Goal: Complete application form

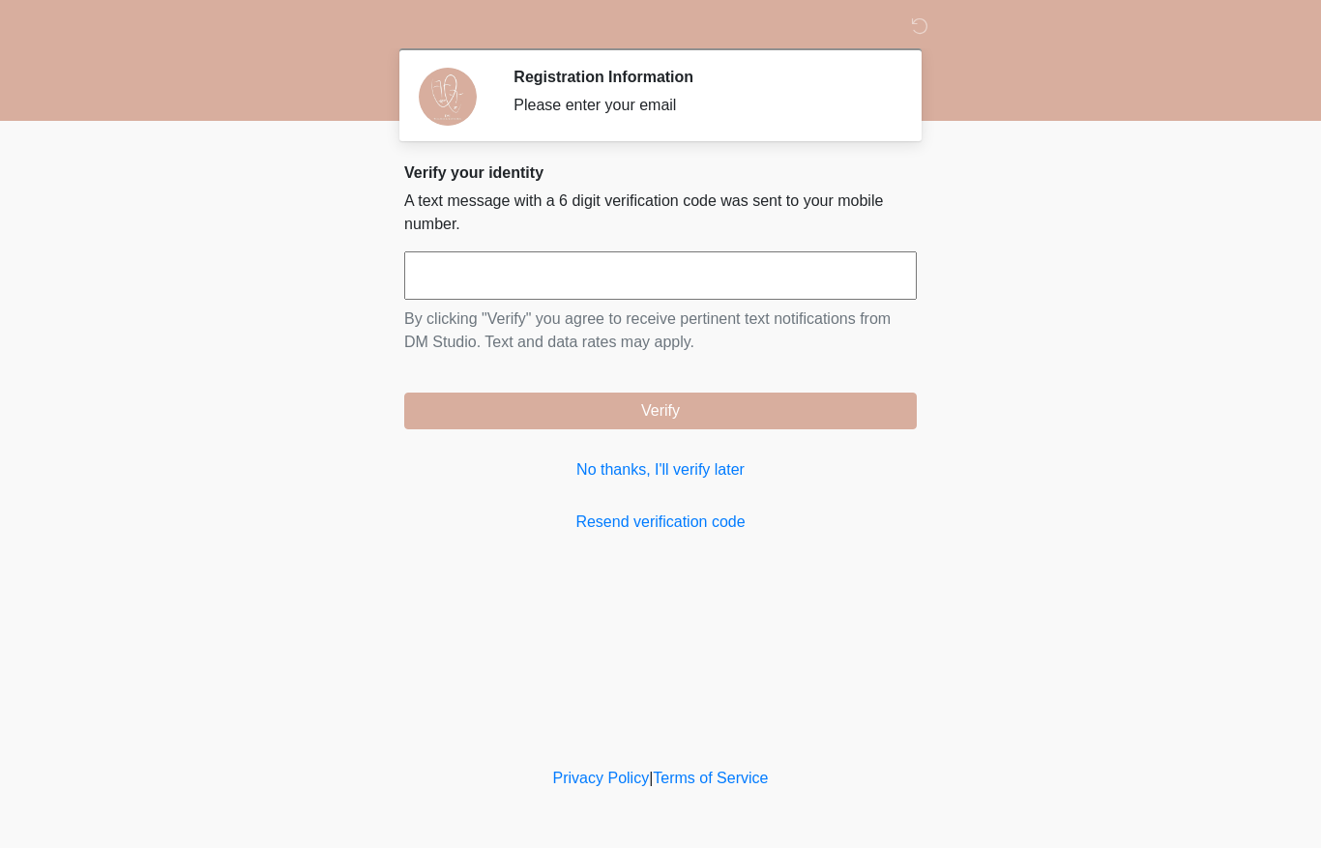
click at [602, 274] on input "text" at bounding box center [660, 275] width 513 height 48
click at [710, 478] on link "No thanks, I'll verify later" at bounding box center [660, 469] width 513 height 23
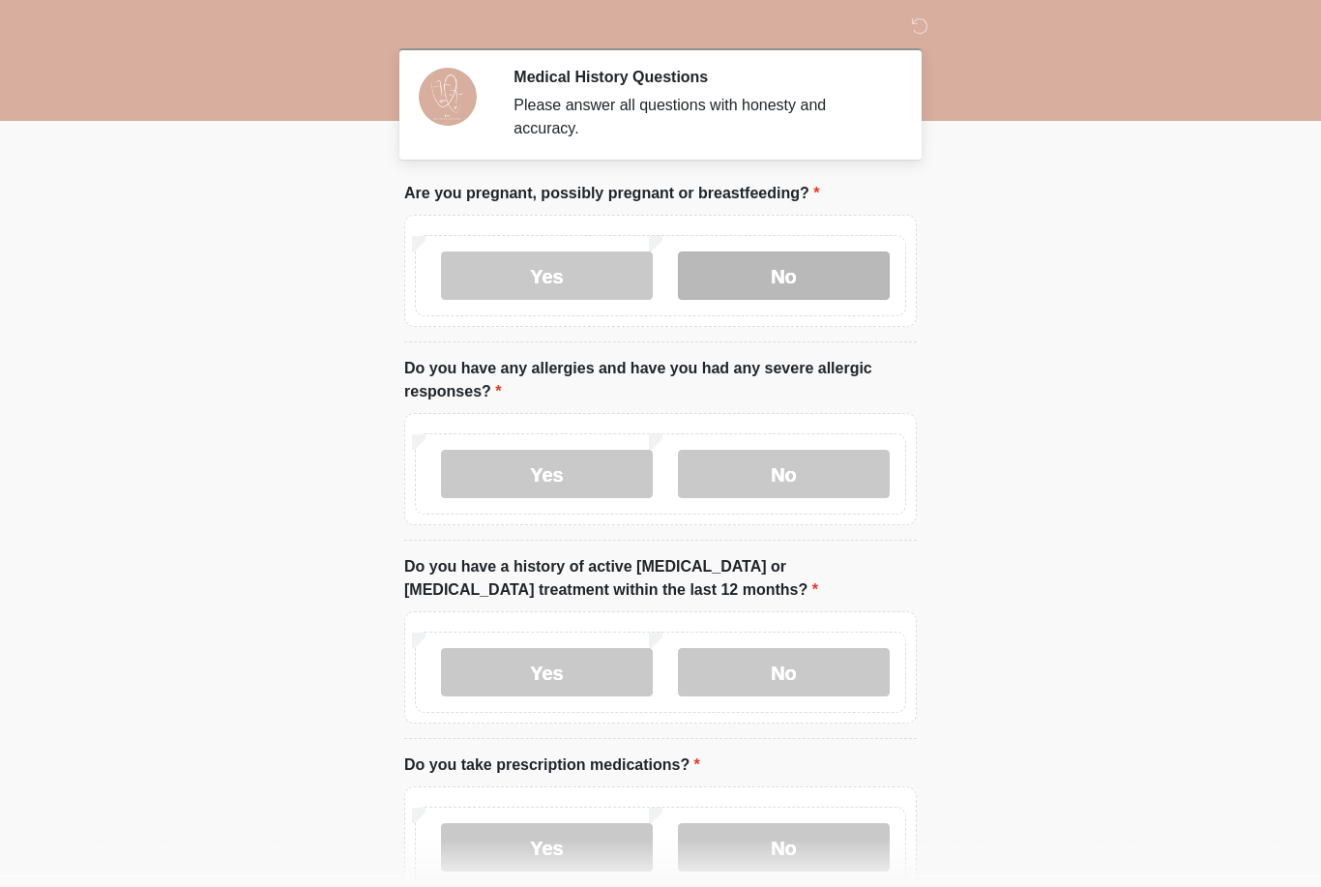
click at [783, 281] on label "No" at bounding box center [784, 275] width 212 height 48
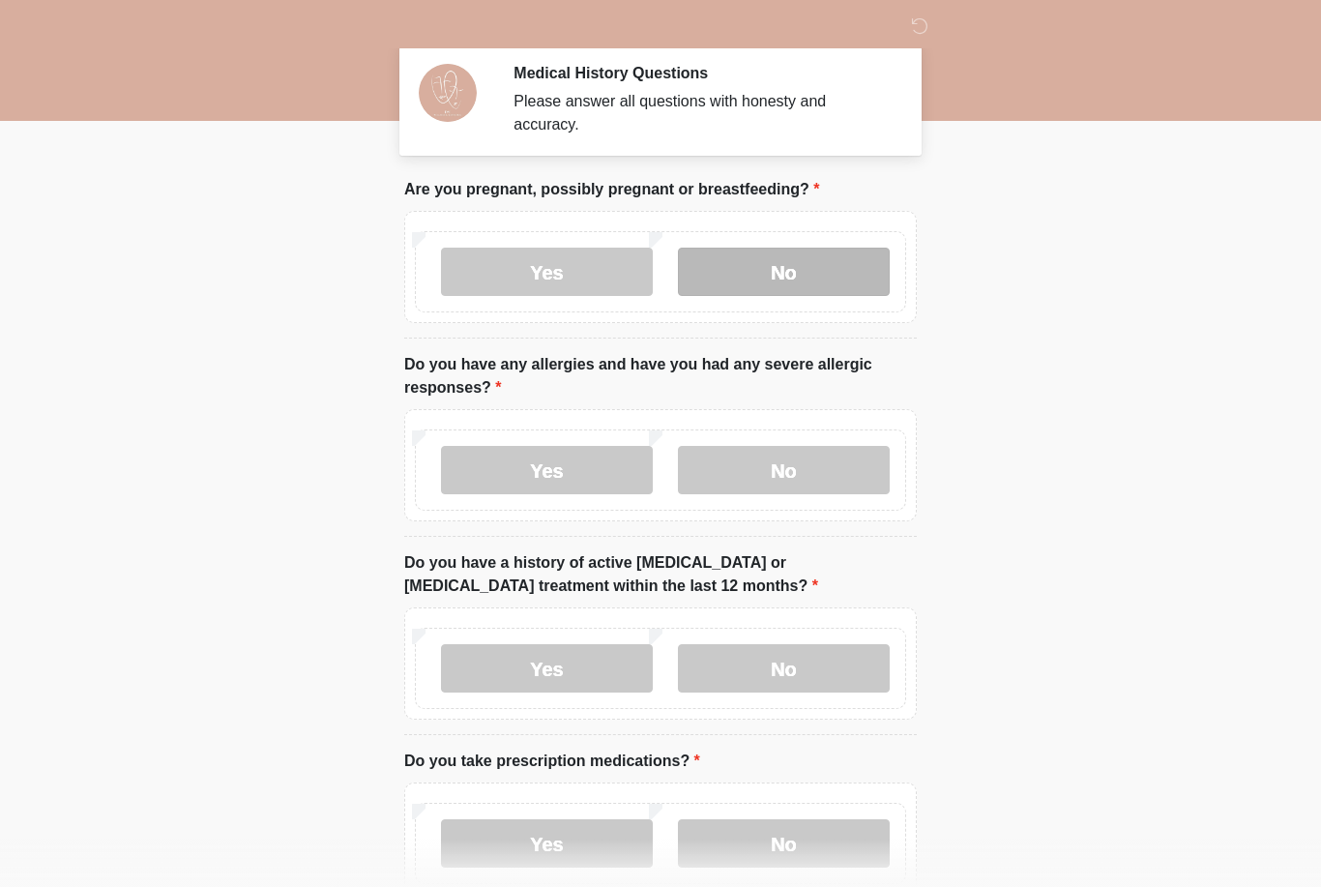
scroll to position [5, 0]
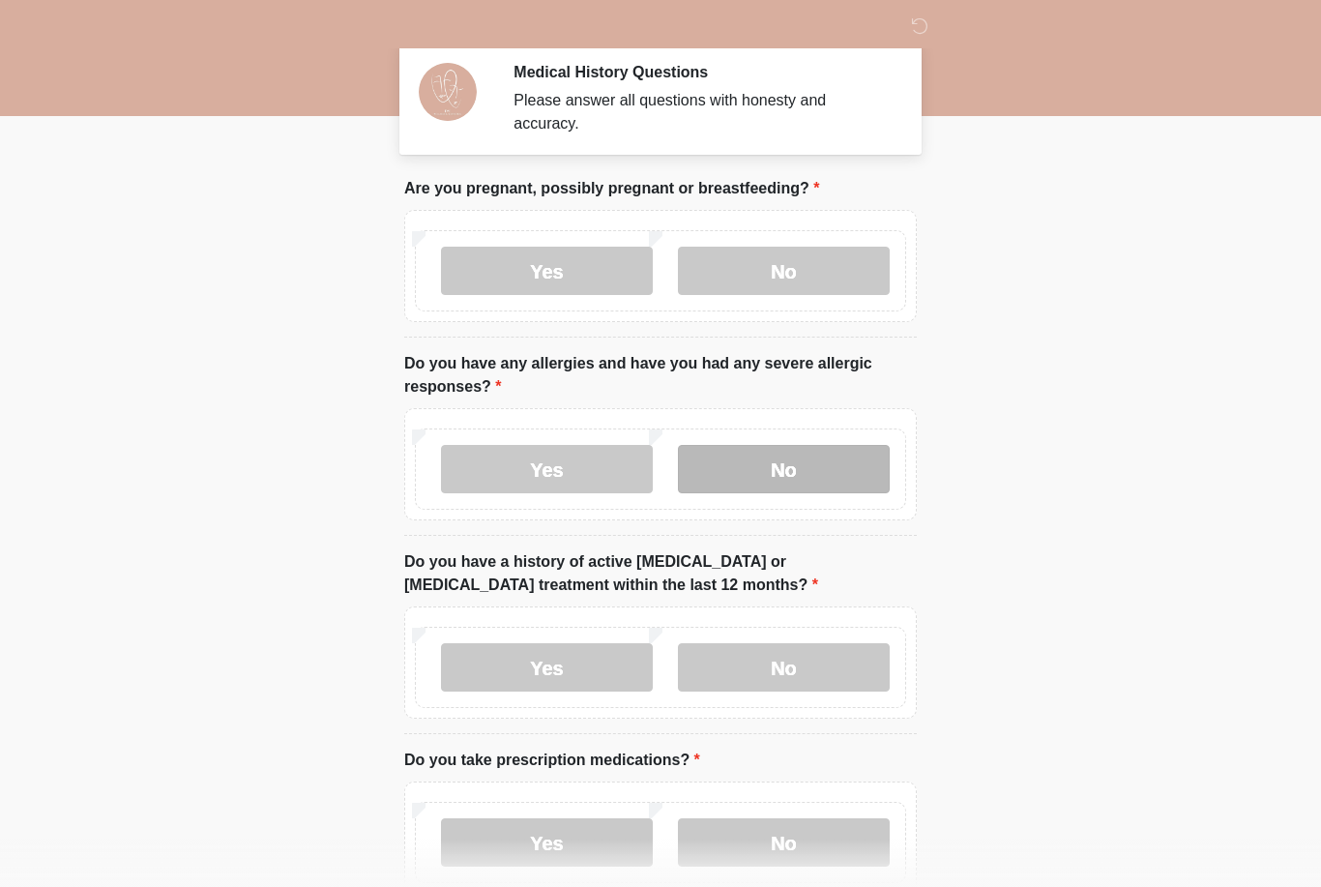
click at [765, 490] on label "No" at bounding box center [784, 469] width 212 height 48
click at [823, 636] on div "Yes No" at bounding box center [660, 667] width 491 height 81
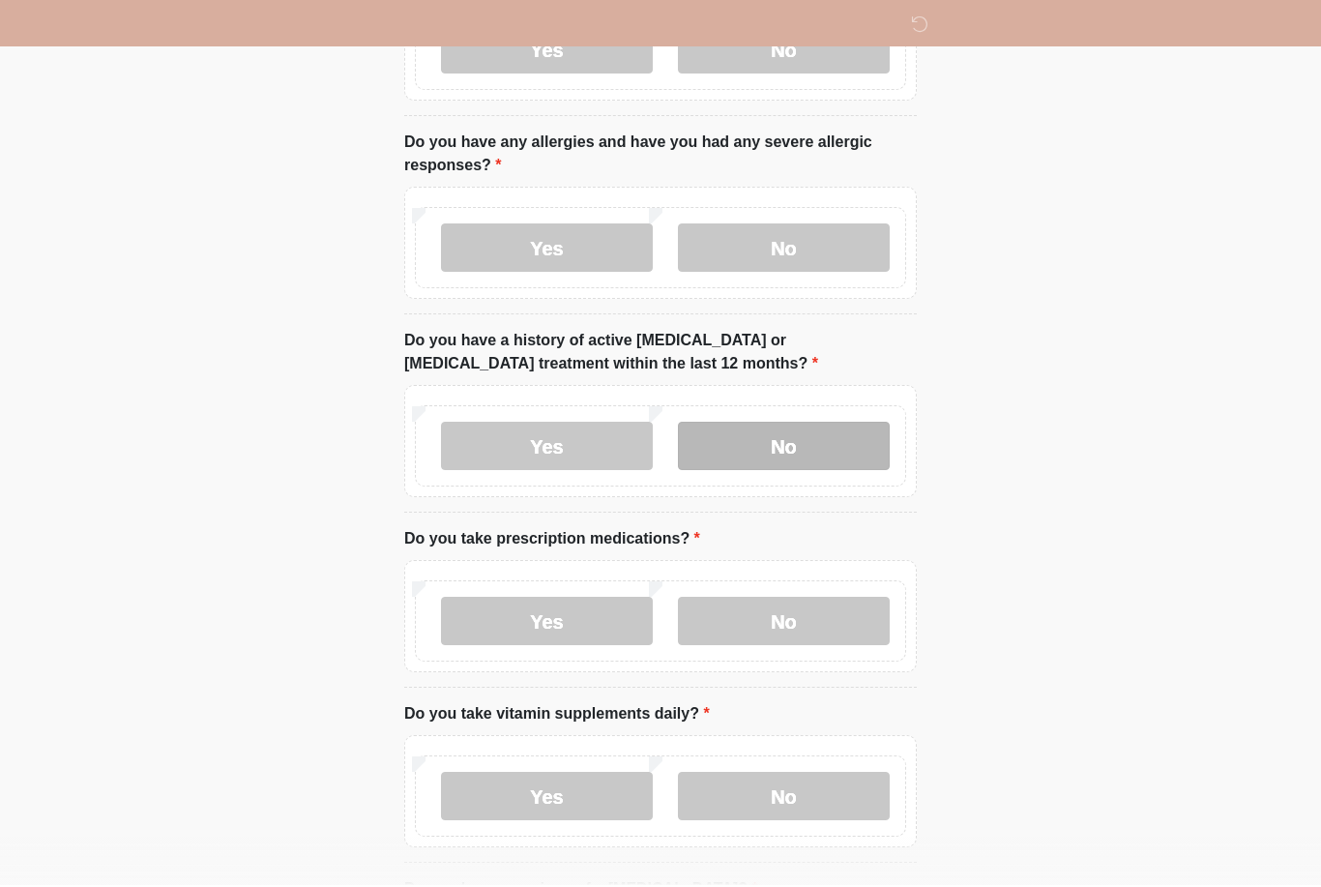
click at [789, 431] on label "No" at bounding box center [784, 448] width 212 height 48
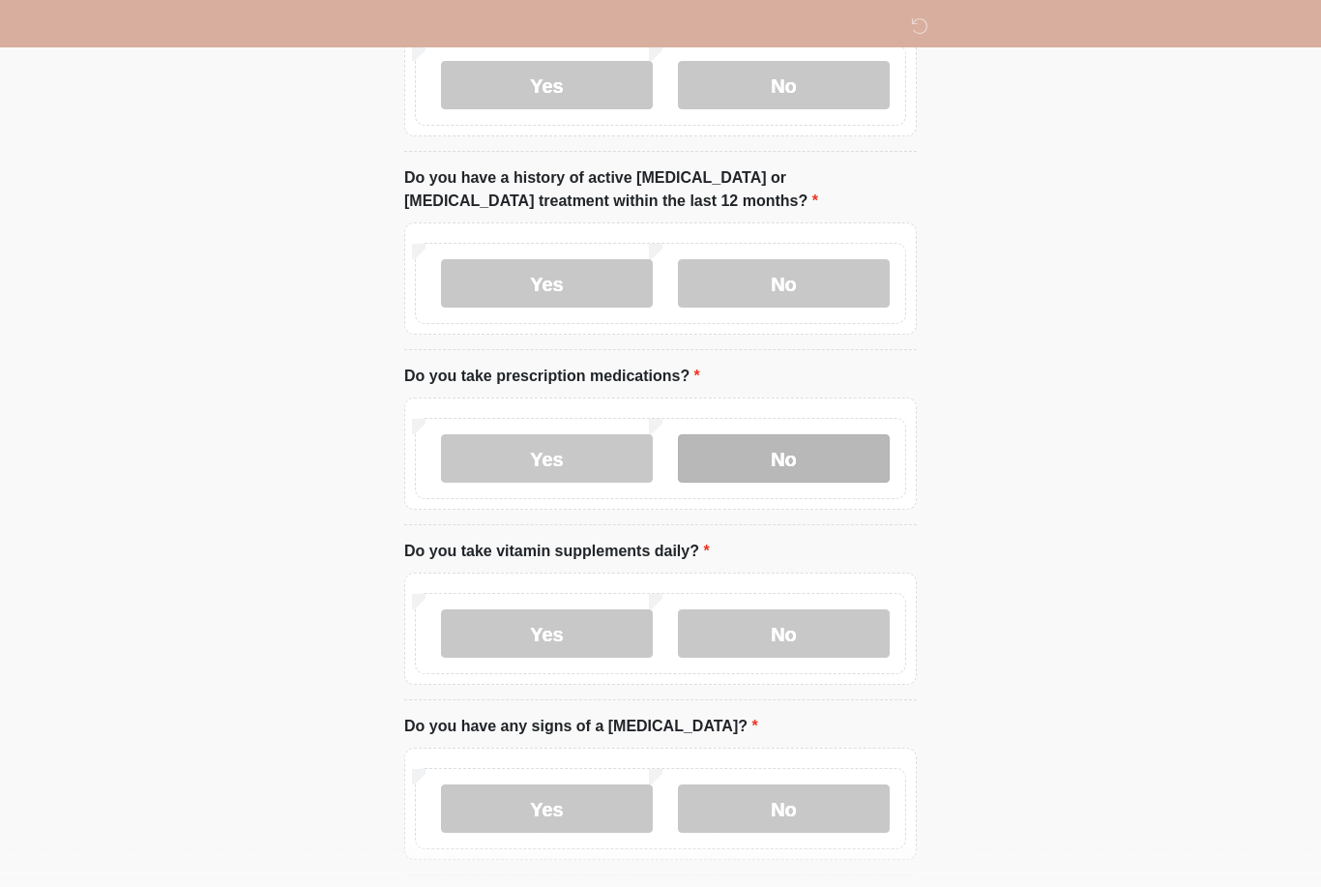
click at [811, 455] on label "No" at bounding box center [784, 459] width 212 height 48
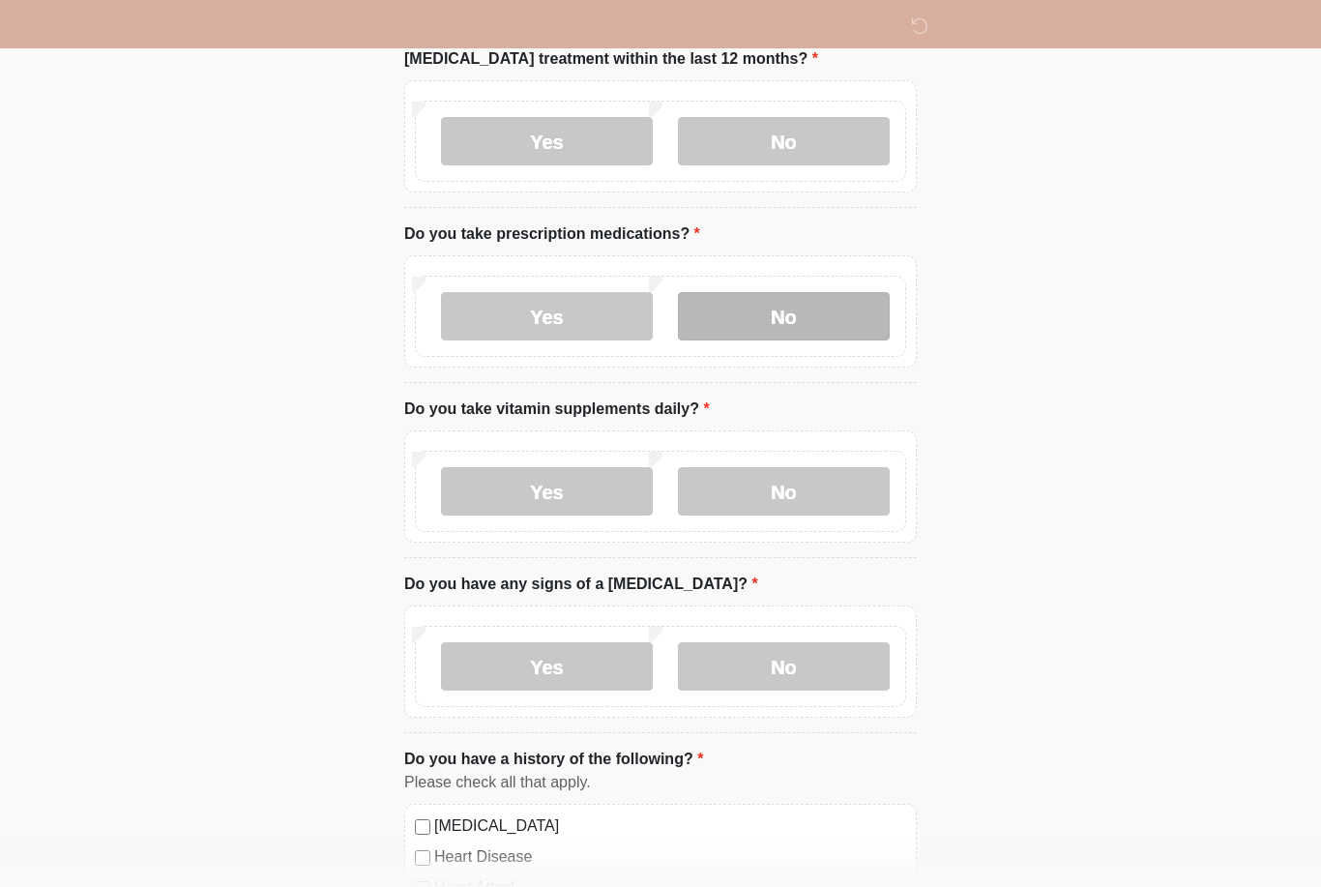
scroll to position [513, 0]
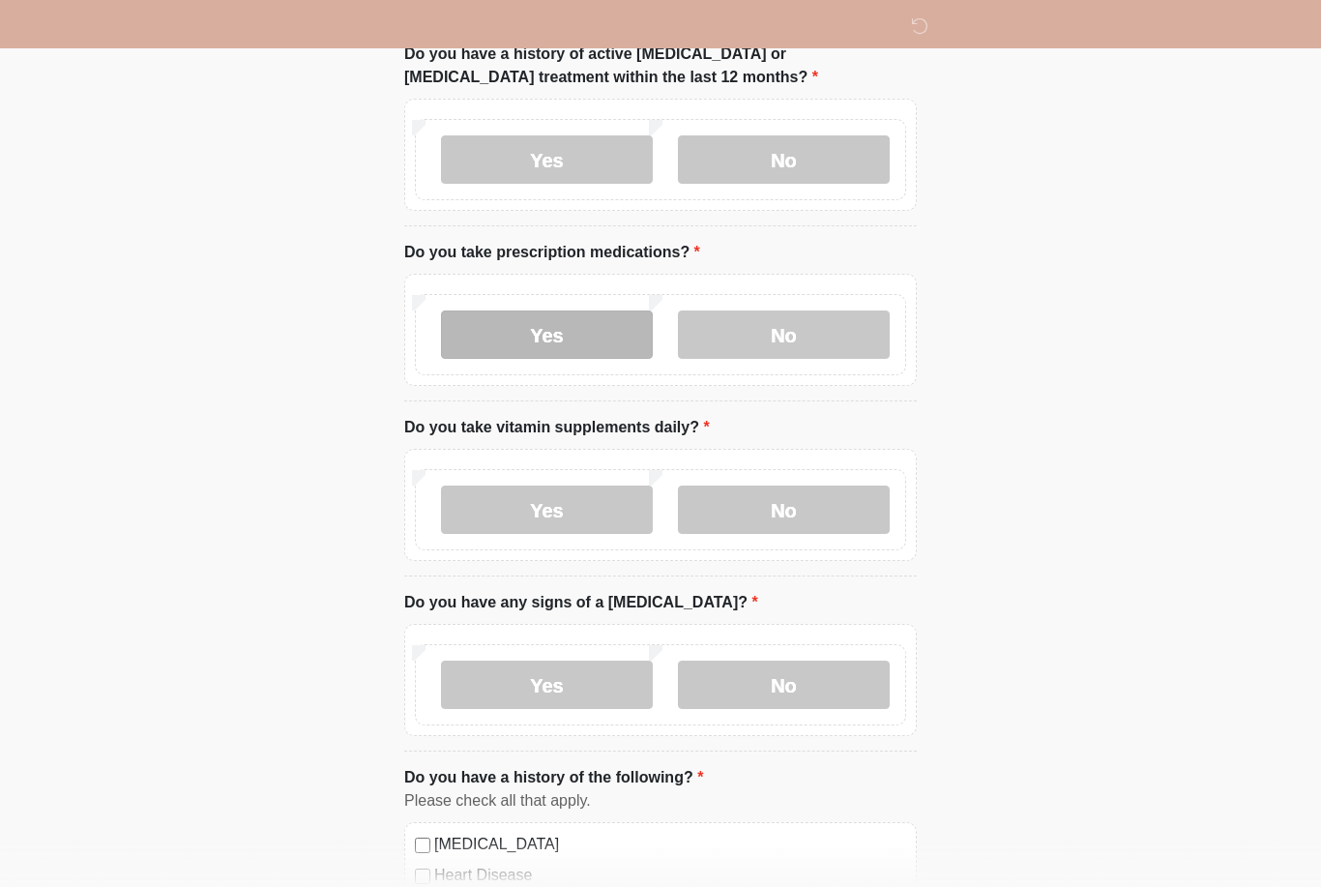
click at [580, 343] on label "Yes" at bounding box center [547, 334] width 212 height 48
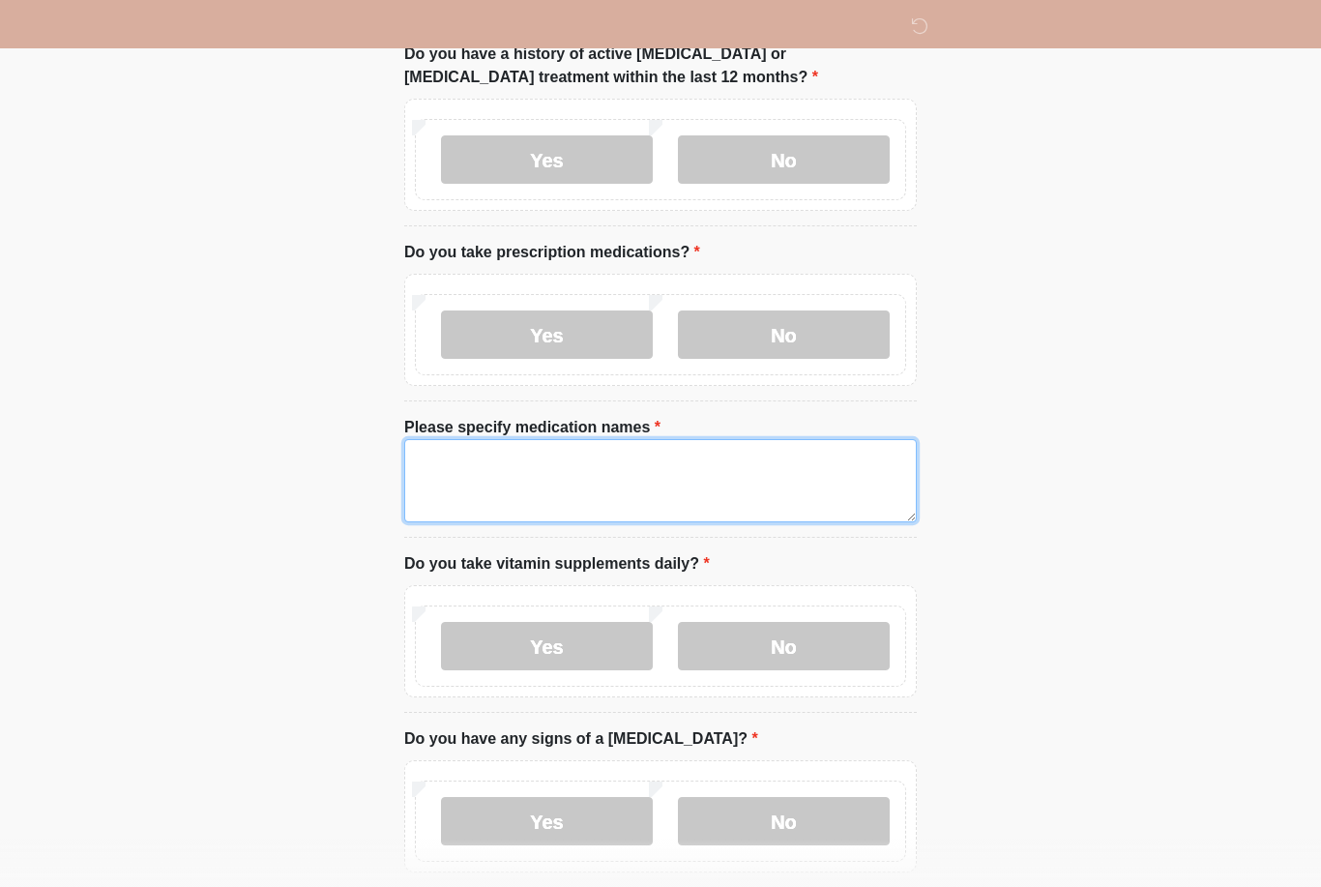
click at [471, 472] on textarea "Please specify medication names" at bounding box center [660, 480] width 513 height 83
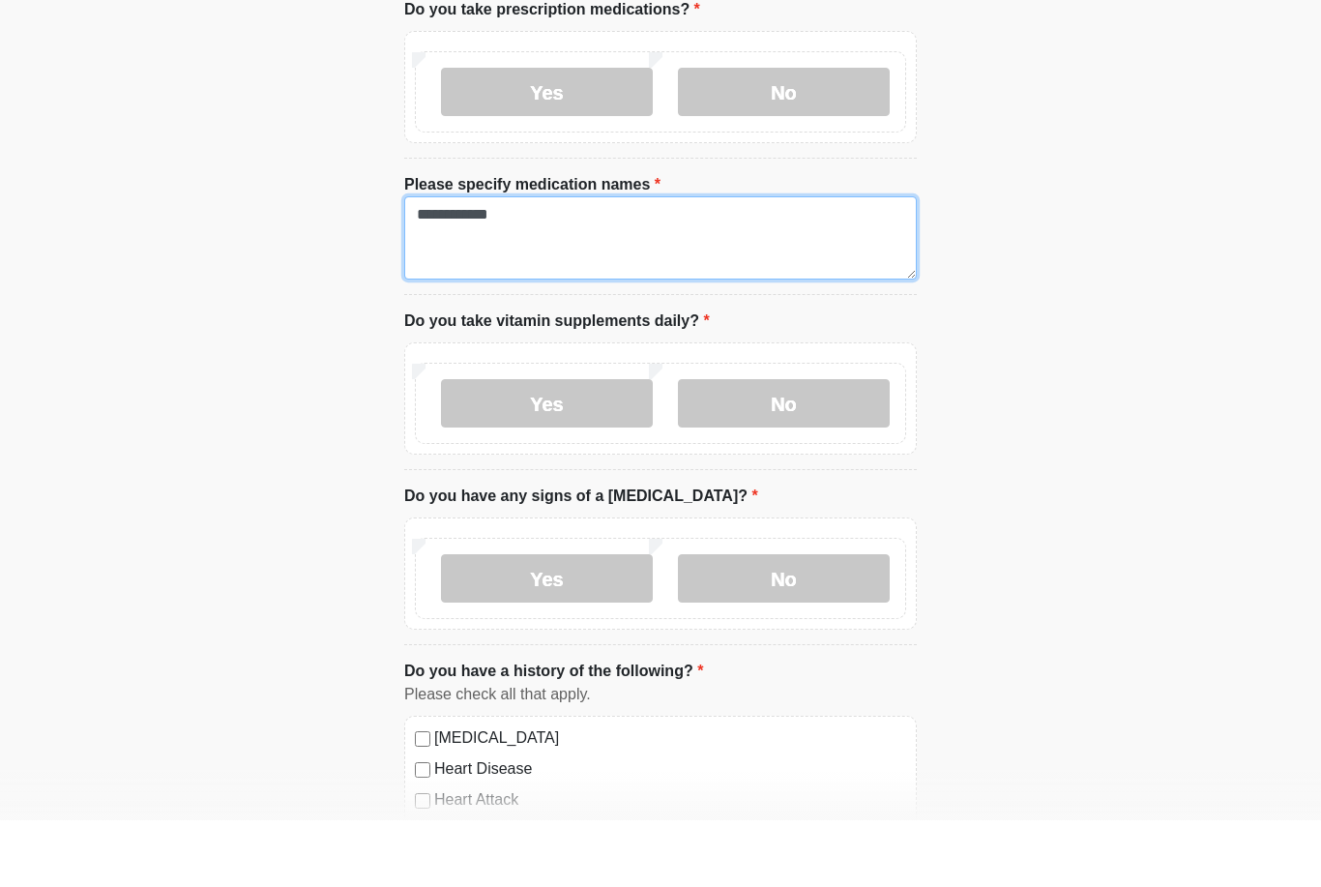
scroll to position [690, 0]
type textarea "**********"
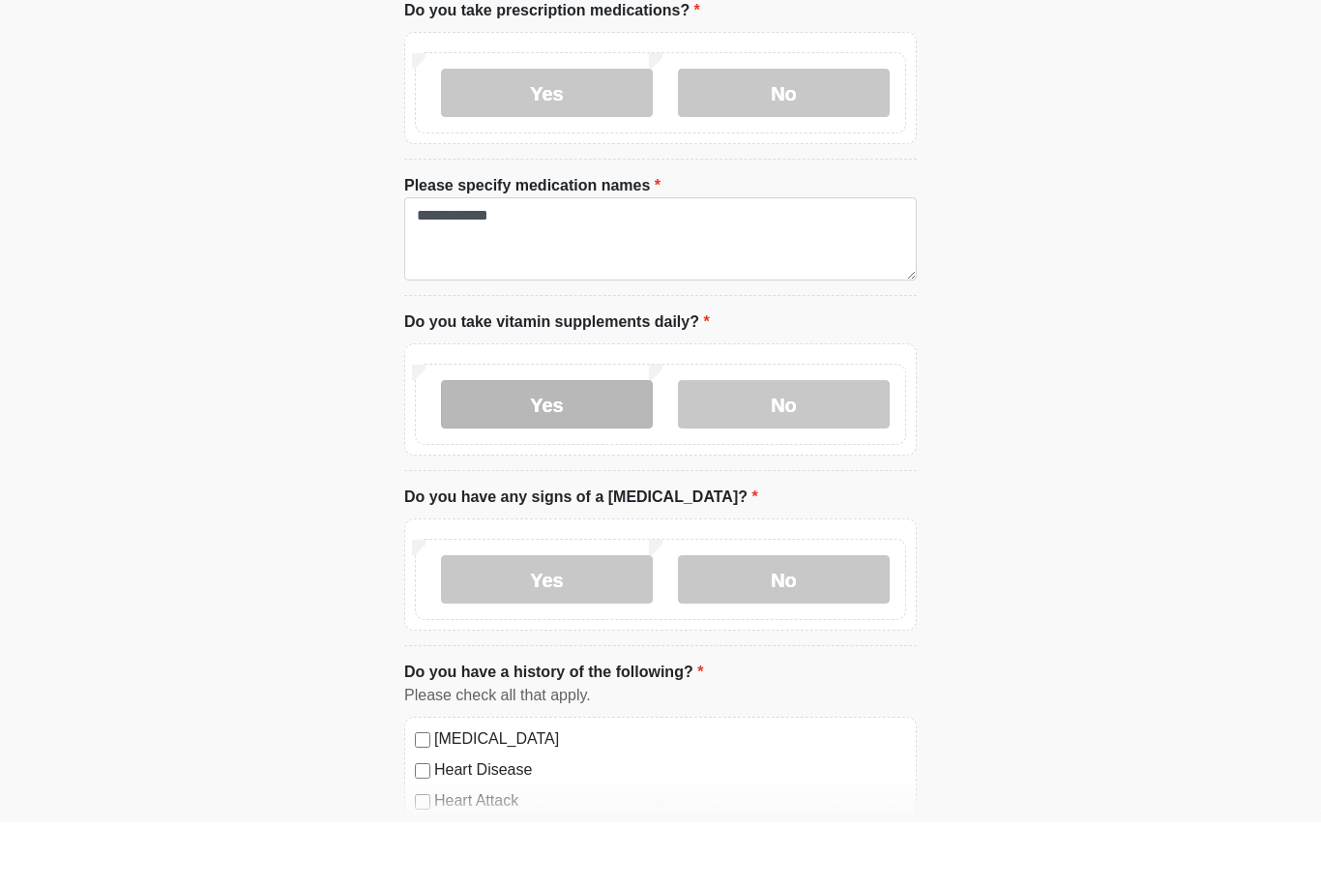
click at [487, 445] on label "Yes" at bounding box center [547, 469] width 212 height 48
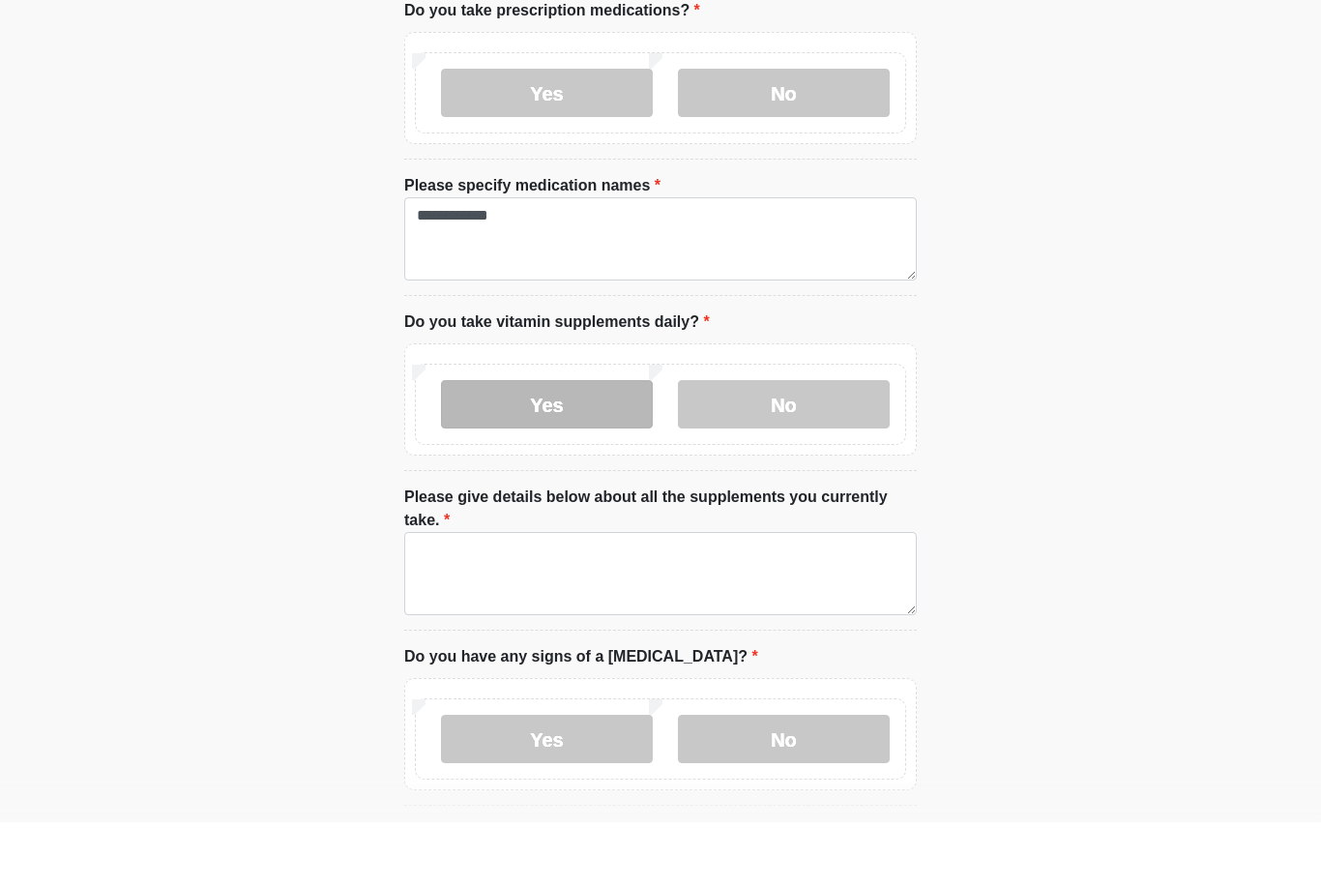
scroll to position [754, 0]
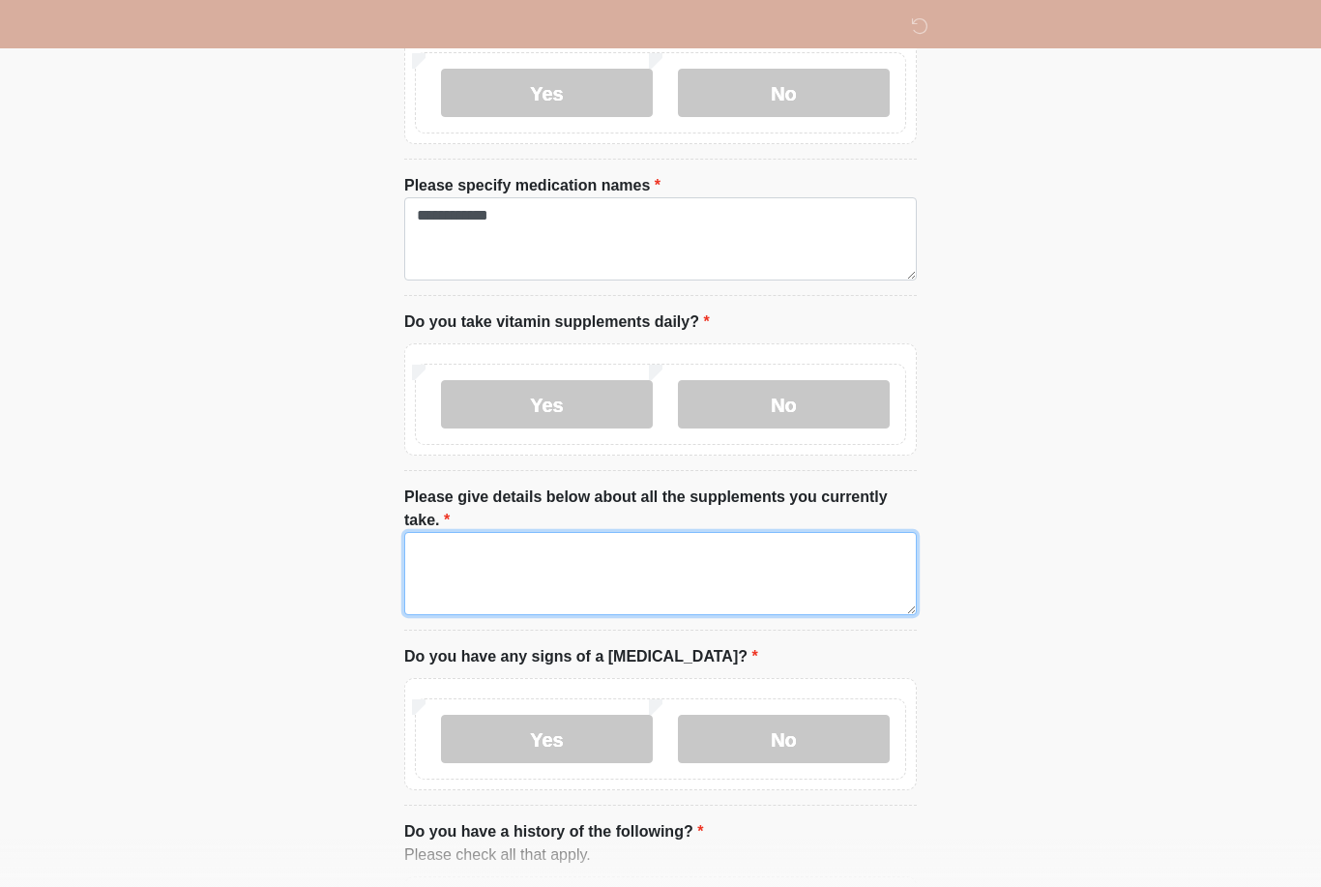
click at [506, 547] on textarea "Please give details below about all the supplements you currently take." at bounding box center [660, 573] width 513 height 83
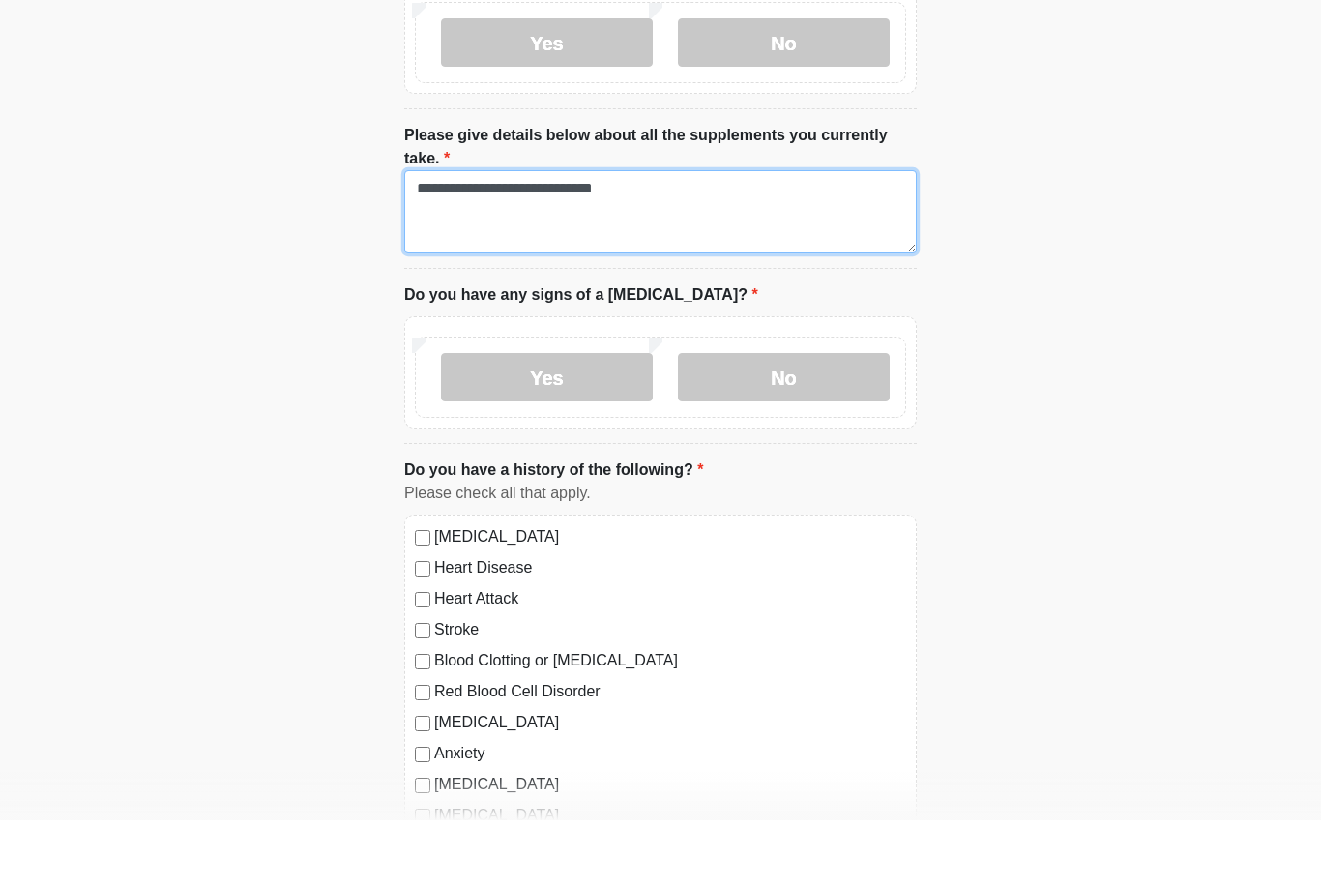
scroll to position [1054, 0]
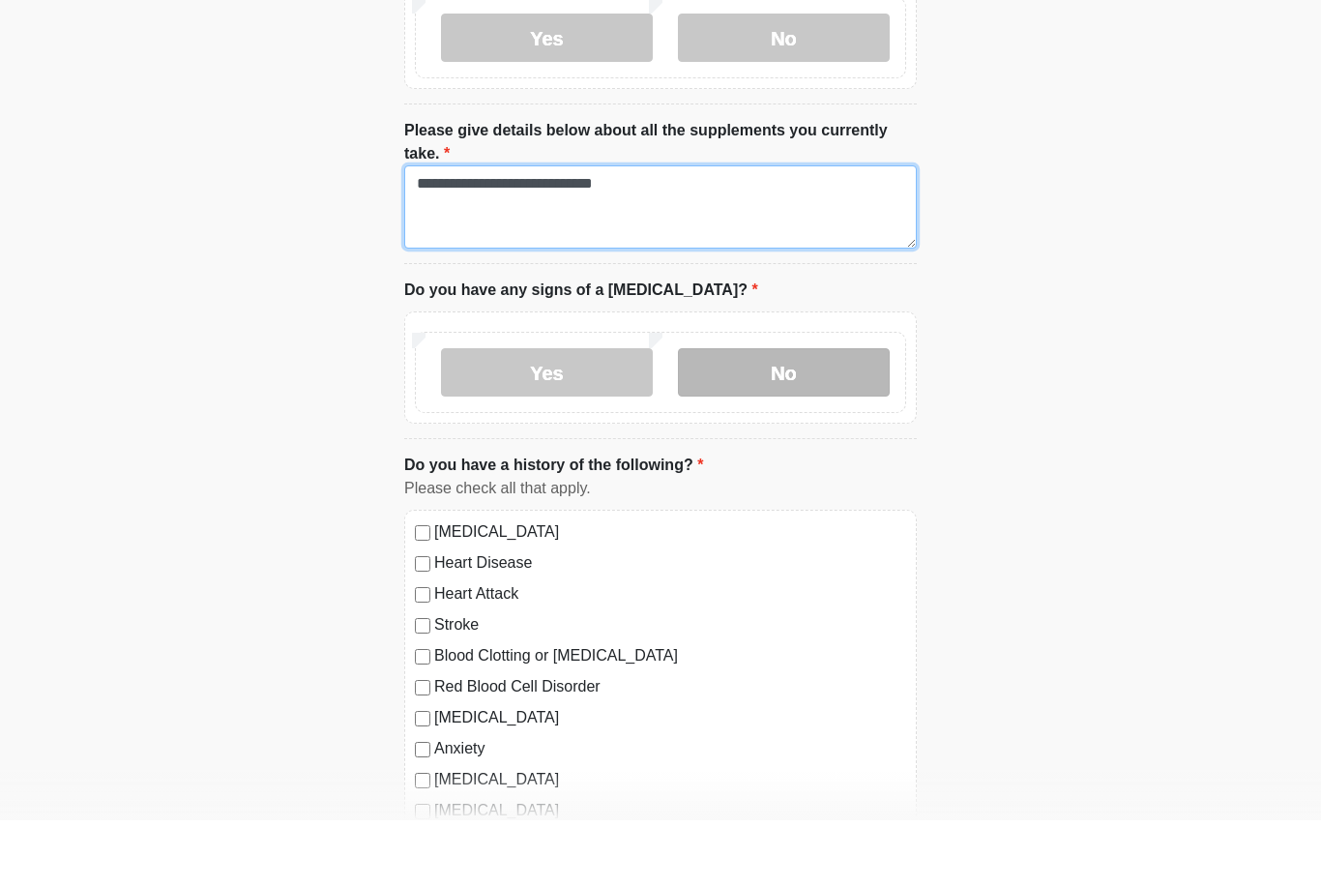
type textarea "**********"
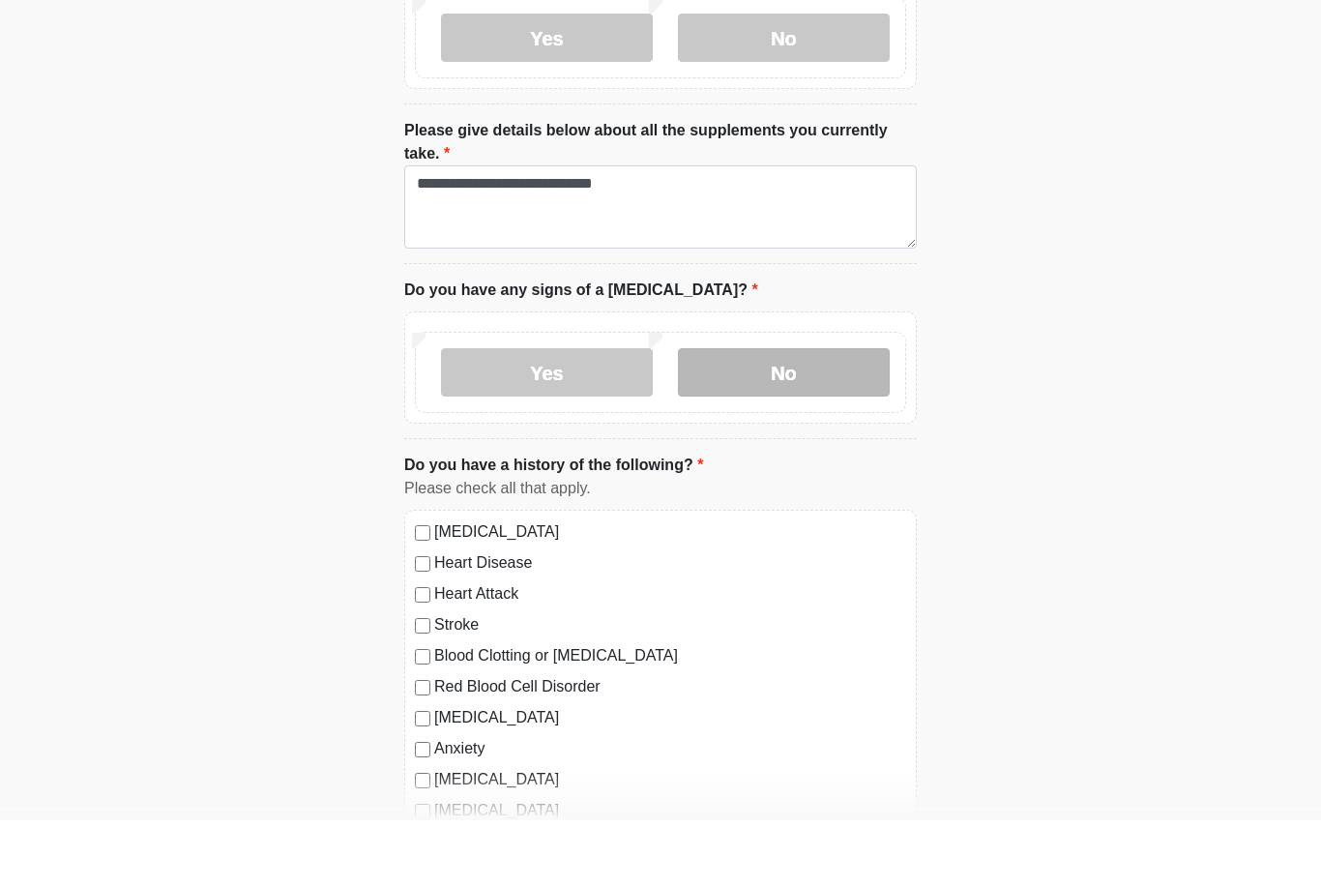
click at [739, 415] on label "No" at bounding box center [784, 439] width 212 height 48
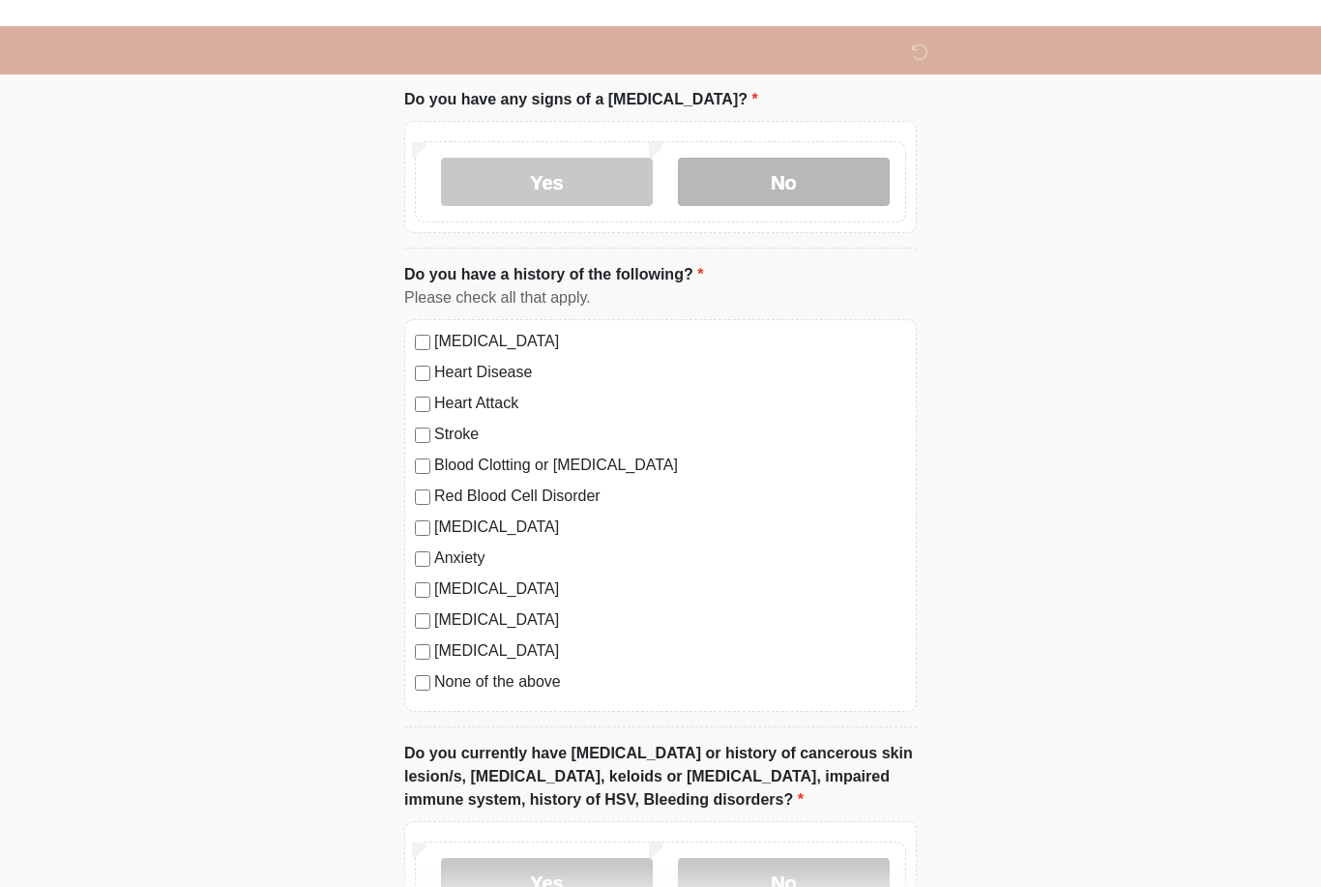
scroll to position [1340, 0]
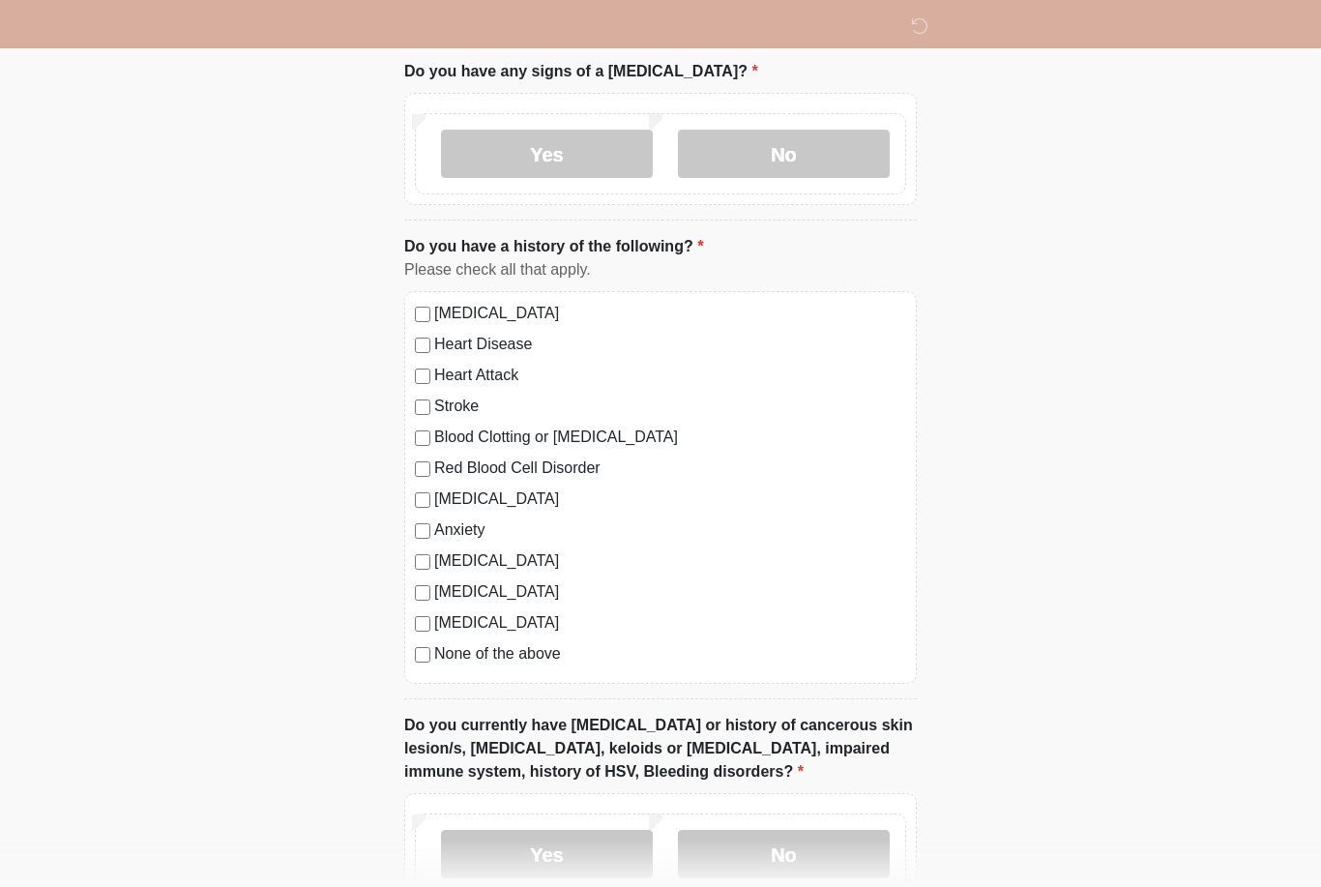
click at [419, 322] on div "High Blood Pressure Heart Disease Heart Attack Stroke Blood Clotting or Bleedin…" at bounding box center [660, 487] width 513 height 393
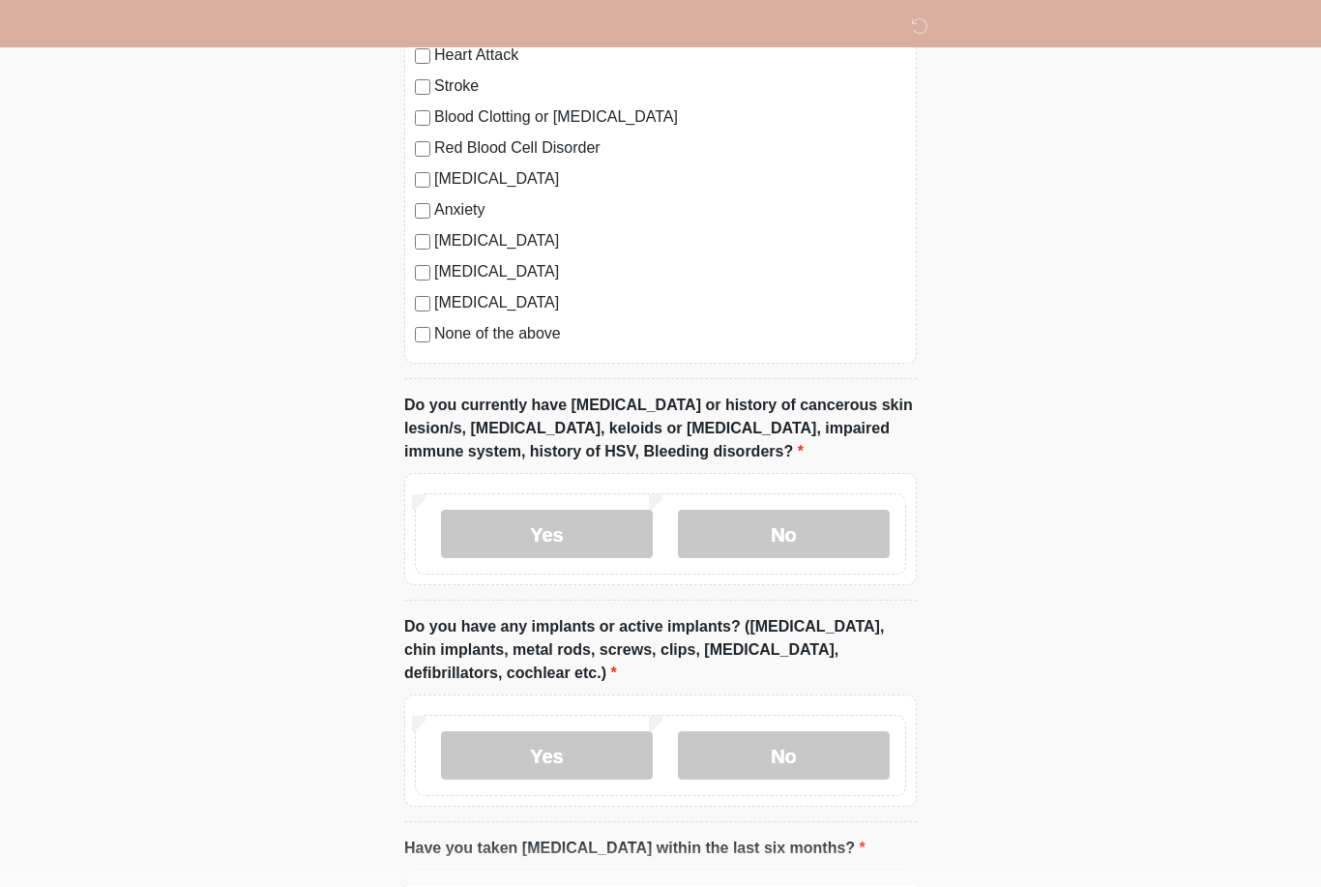
scroll to position [1671, 0]
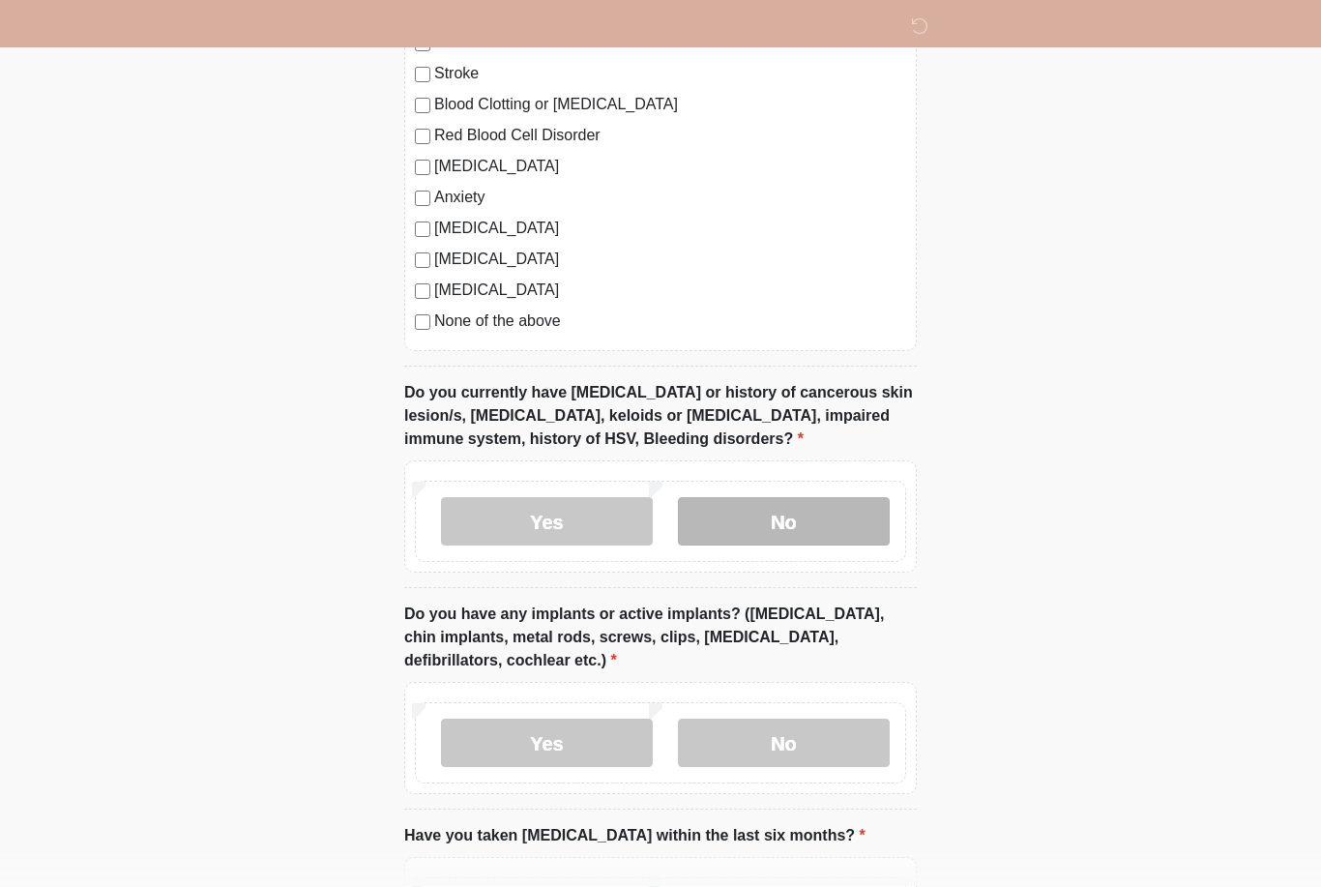
click at [822, 530] on label "No" at bounding box center [784, 522] width 212 height 48
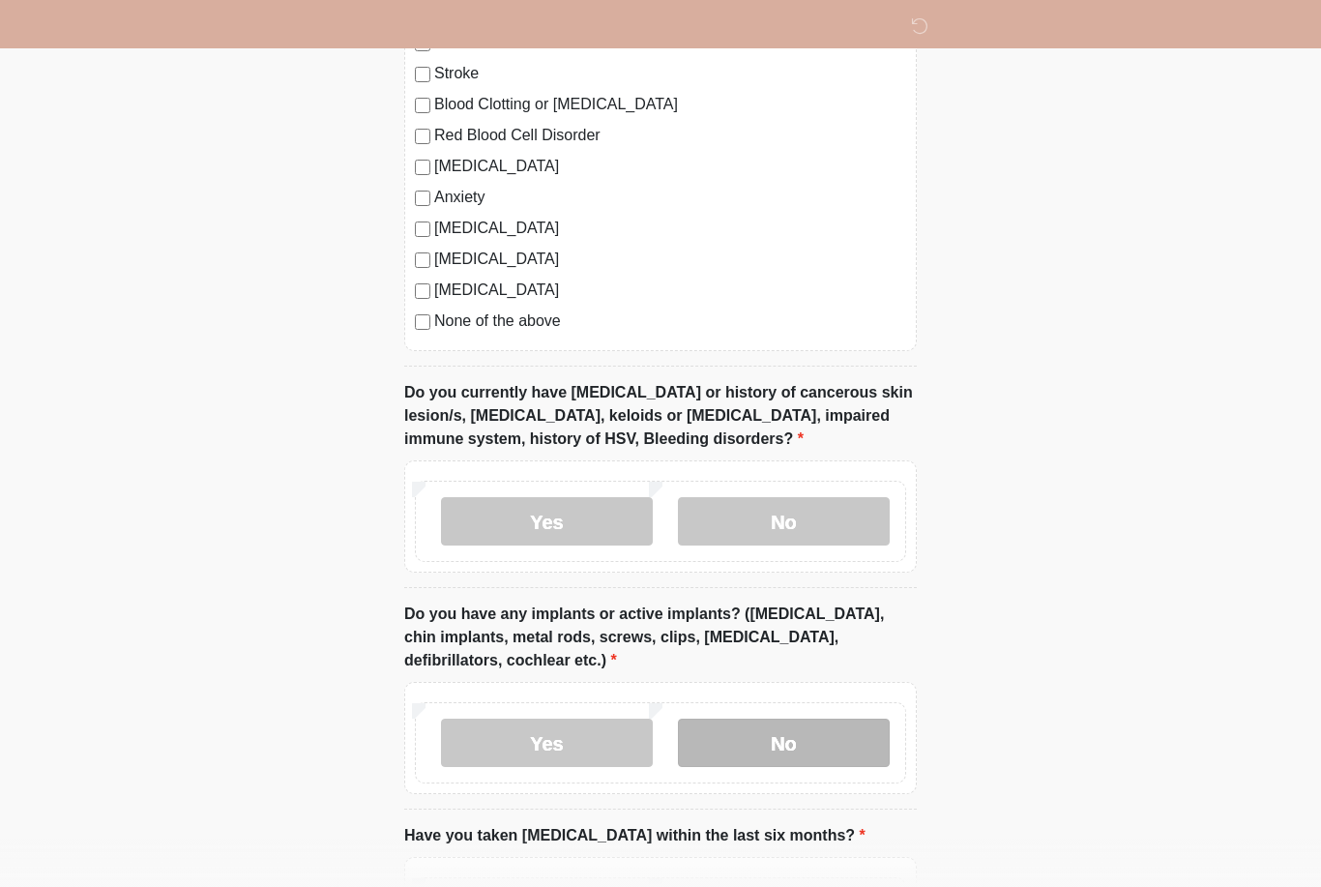
click at [836, 754] on label "No" at bounding box center [784, 743] width 212 height 48
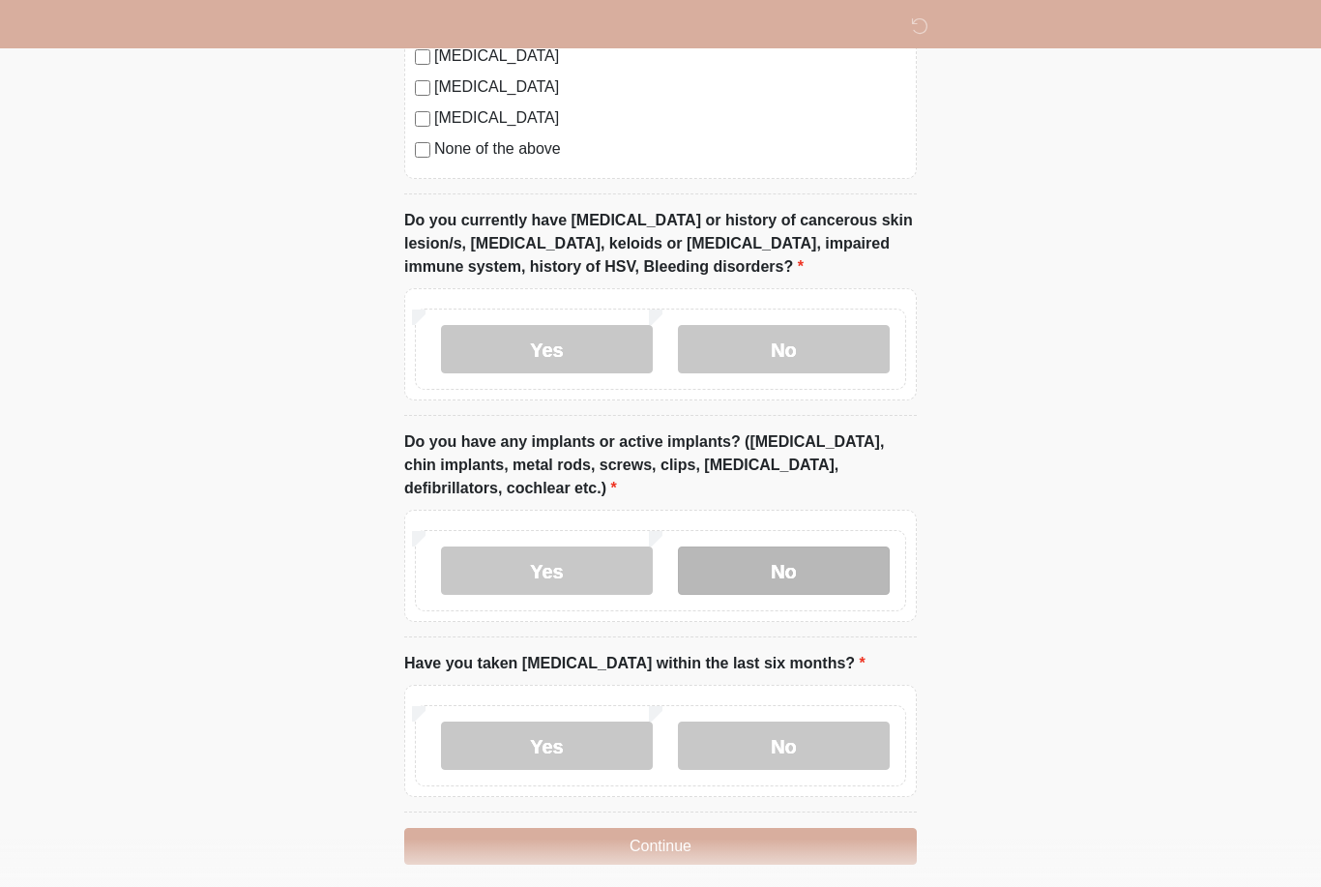
scroll to position [1859, 0]
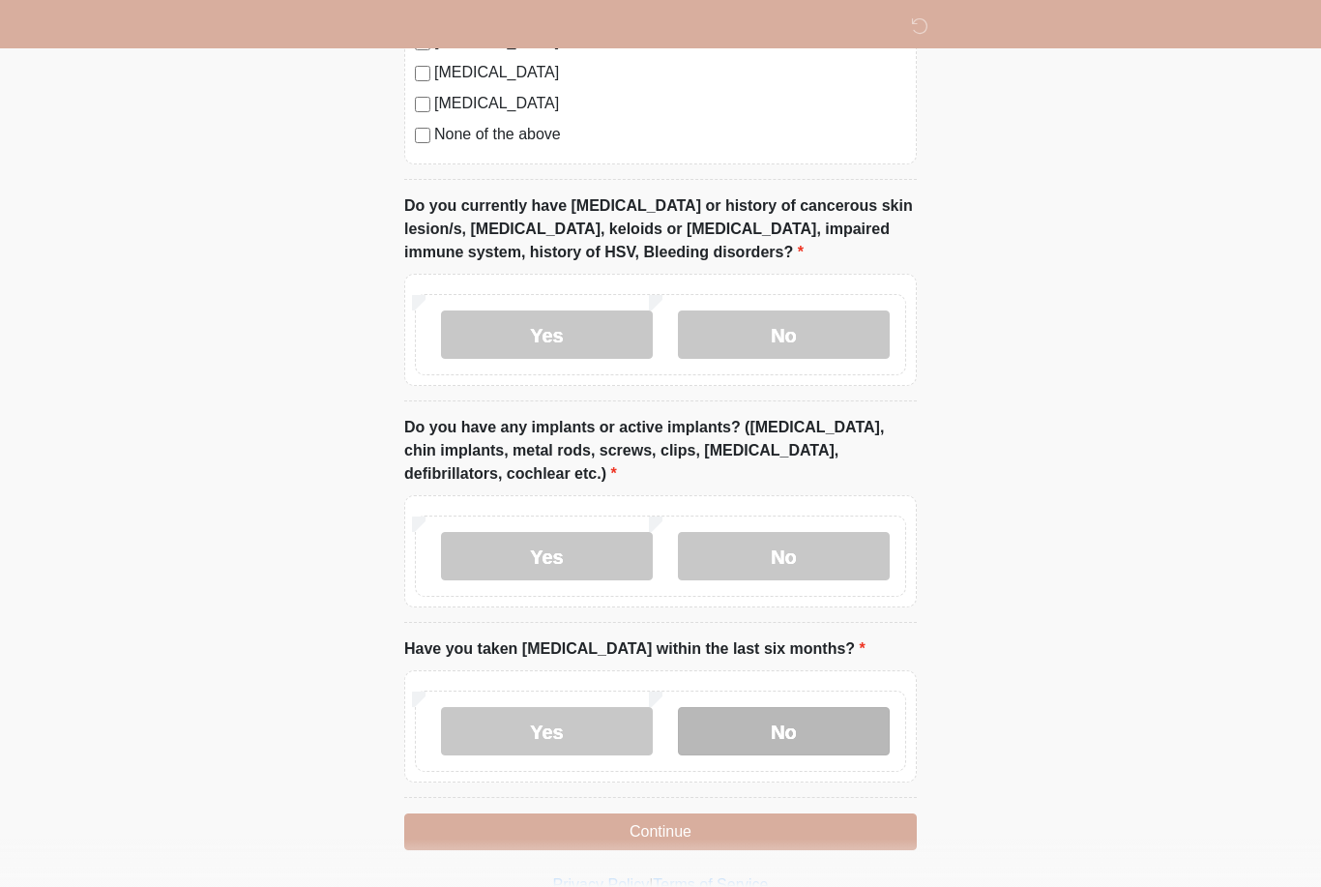
click at [816, 732] on label "No" at bounding box center [784, 731] width 212 height 48
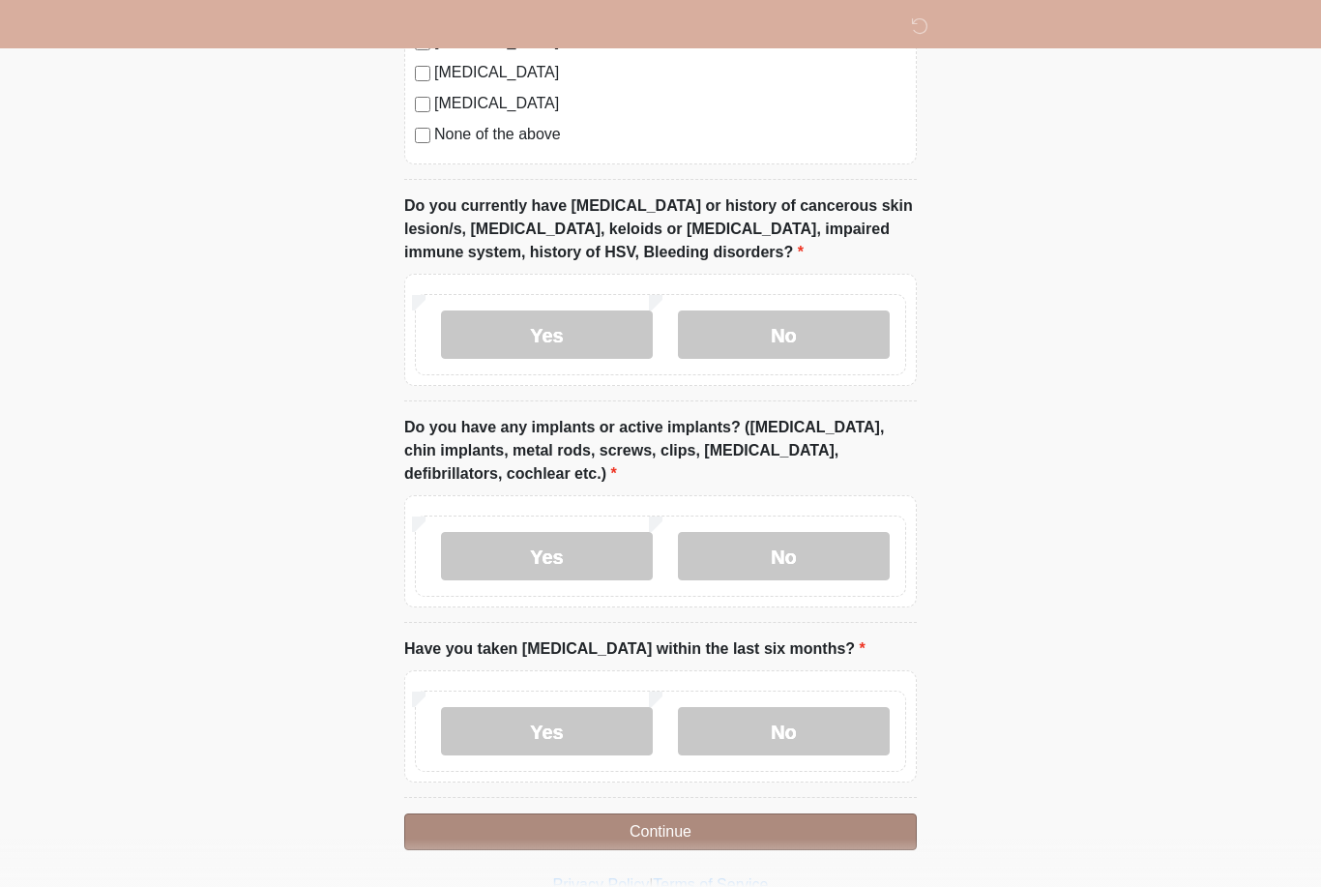
click at [818, 830] on button "Continue" at bounding box center [660, 831] width 513 height 37
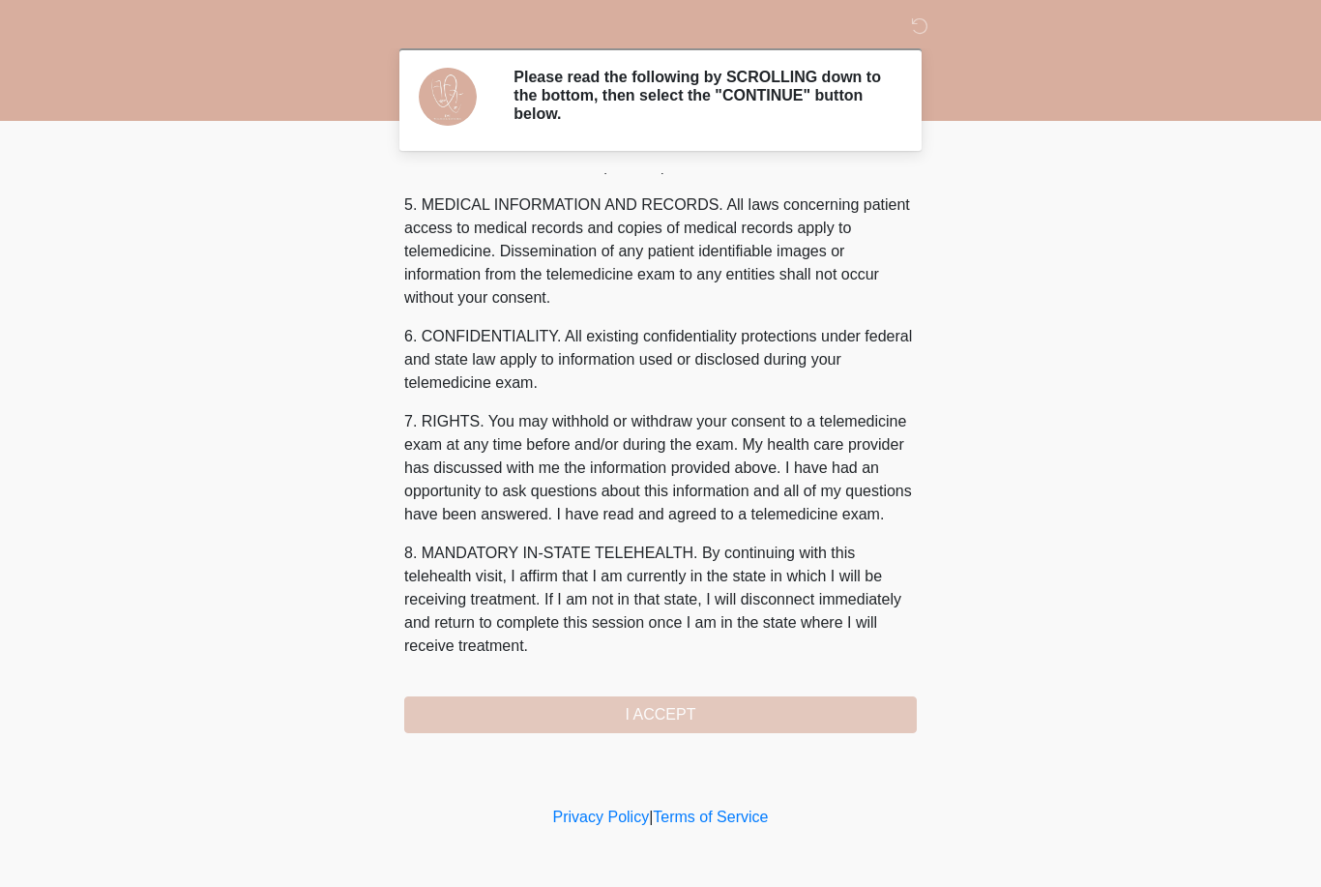
scroll to position [622, 0]
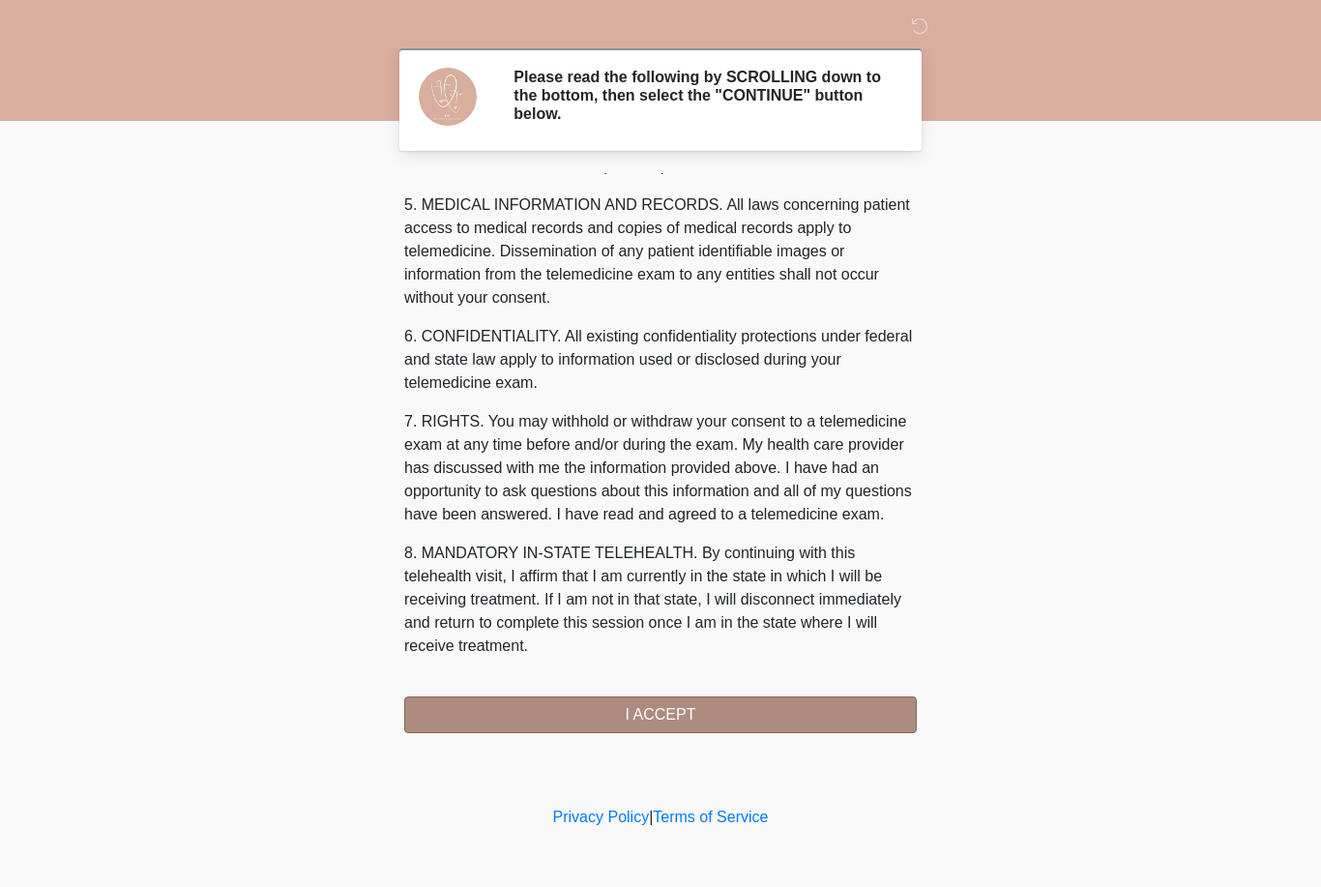
click at [758, 721] on button "I ACCEPT" at bounding box center [660, 714] width 513 height 37
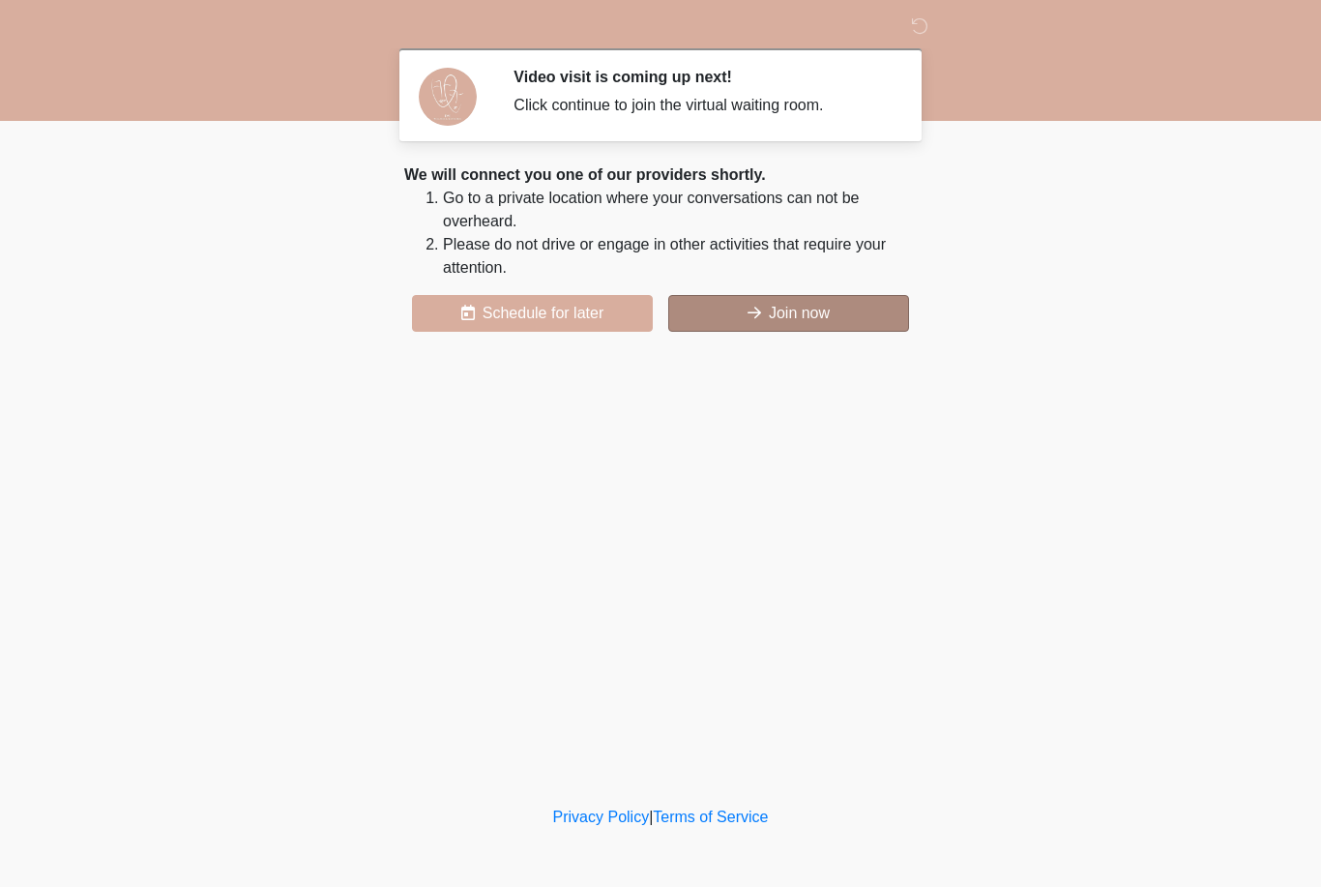
click at [842, 326] on button "Join now" at bounding box center [788, 313] width 241 height 37
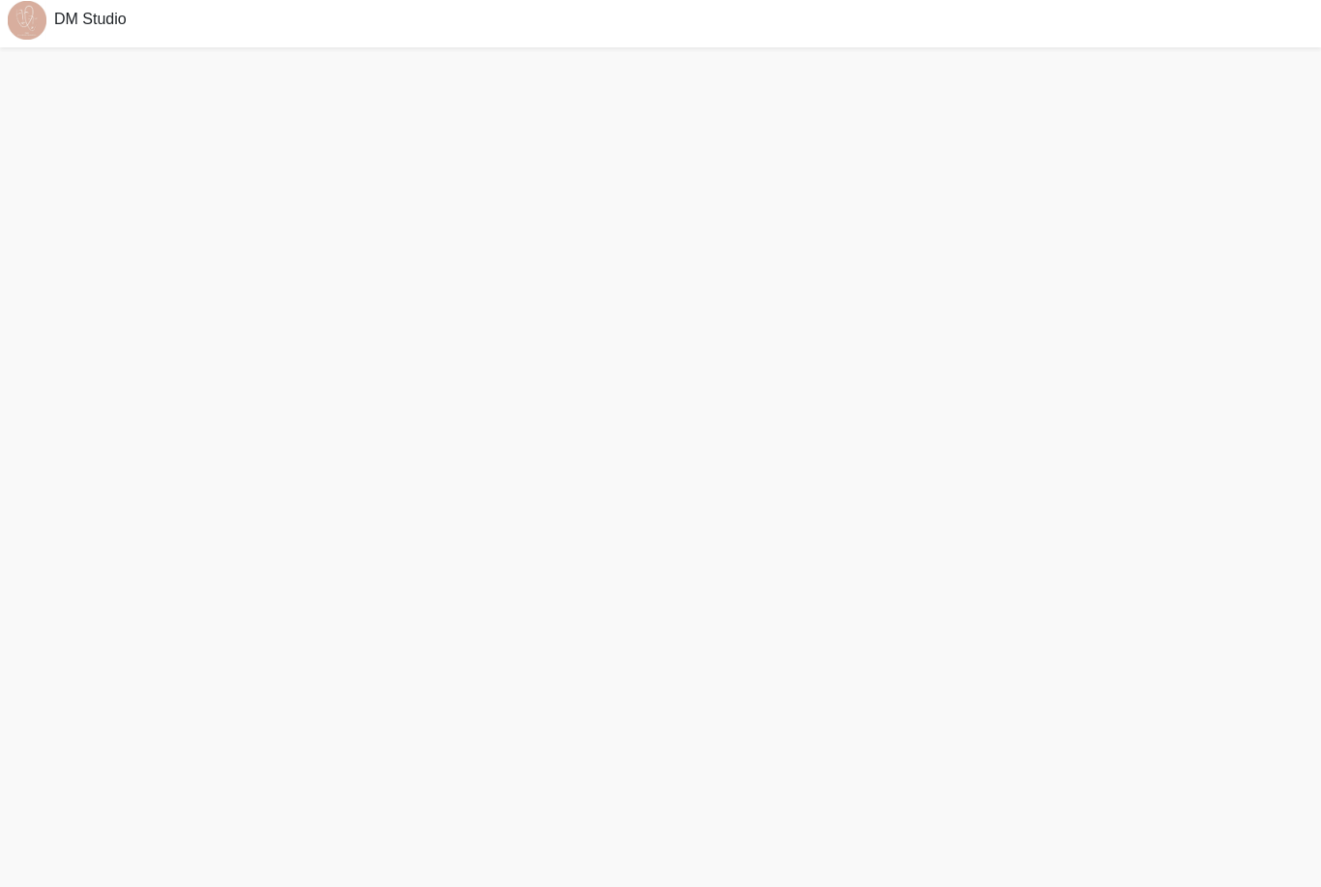
scroll to position [60, 0]
